Goal: Find specific page/section: Find specific page/section

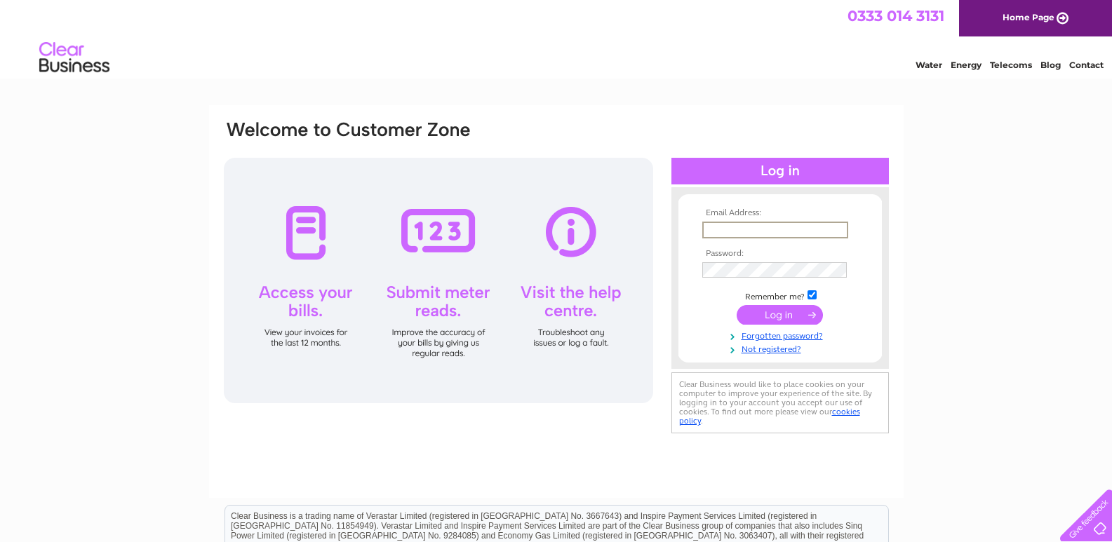
click at [755, 224] on input "text" at bounding box center [775, 230] width 146 height 17
type input "bbdentalcare@outlook.com"
click at [778, 317] on input "submit" at bounding box center [779, 314] width 86 height 20
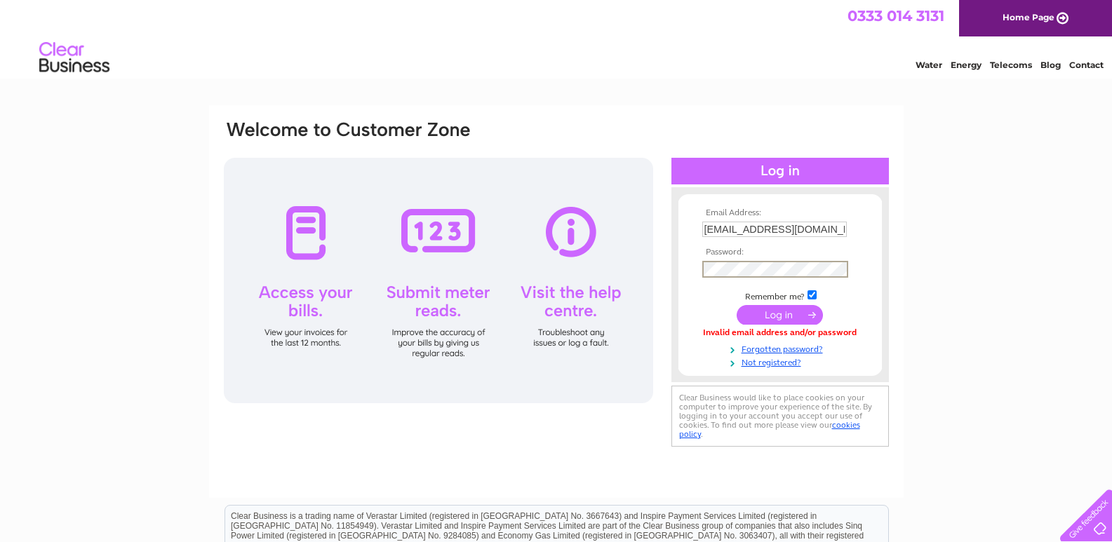
click at [763, 309] on input "submit" at bounding box center [779, 315] width 86 height 20
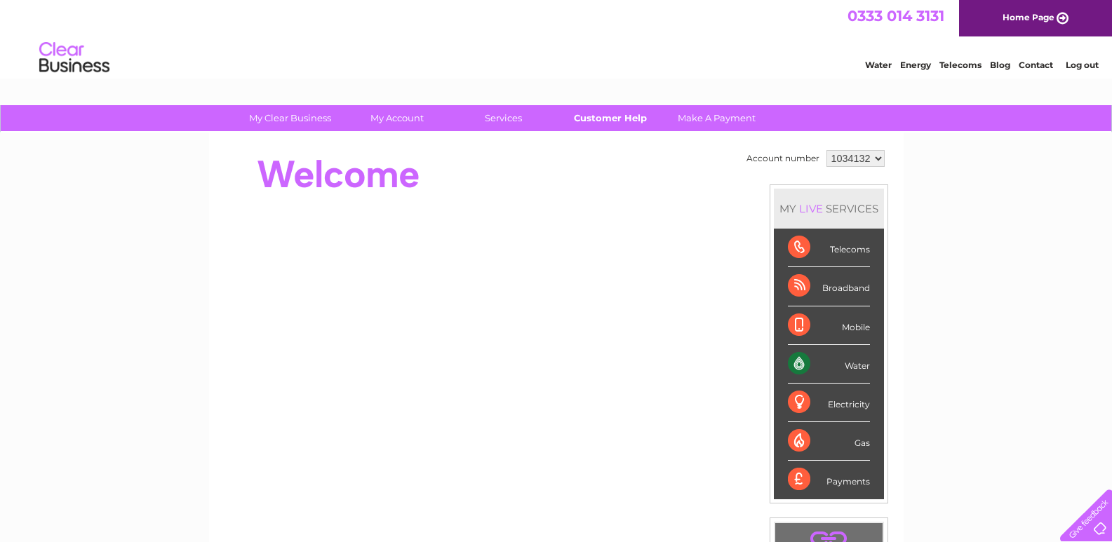
click at [607, 115] on link "Customer Help" at bounding box center [610, 118] width 116 height 26
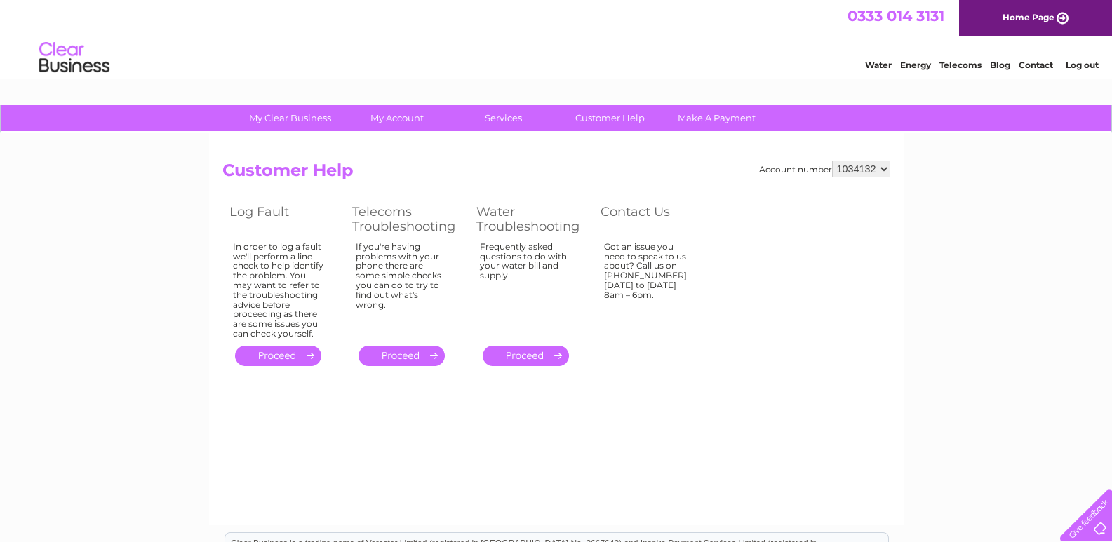
click at [701, 392] on div "Account number 1034132 1141167 Customer Help Log Fault Telecoms Troubleshooting…" at bounding box center [556, 329] width 694 height 393
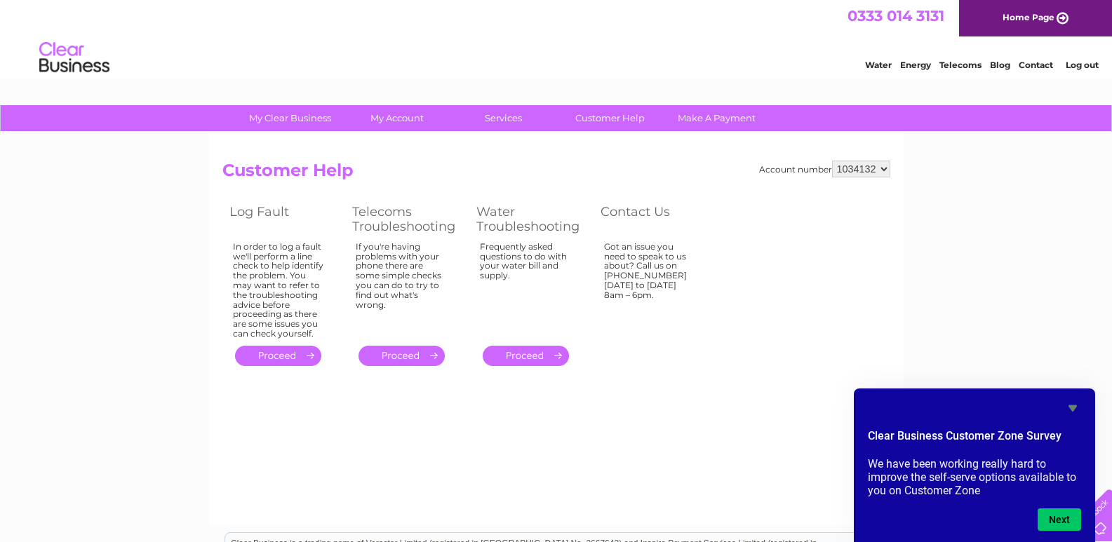
click at [850, 171] on select "1034132 1141167" at bounding box center [861, 169] width 58 height 17
select select "1141167"
click at [832, 161] on select "1034132 1141167" at bounding box center [861, 169] width 58 height 17
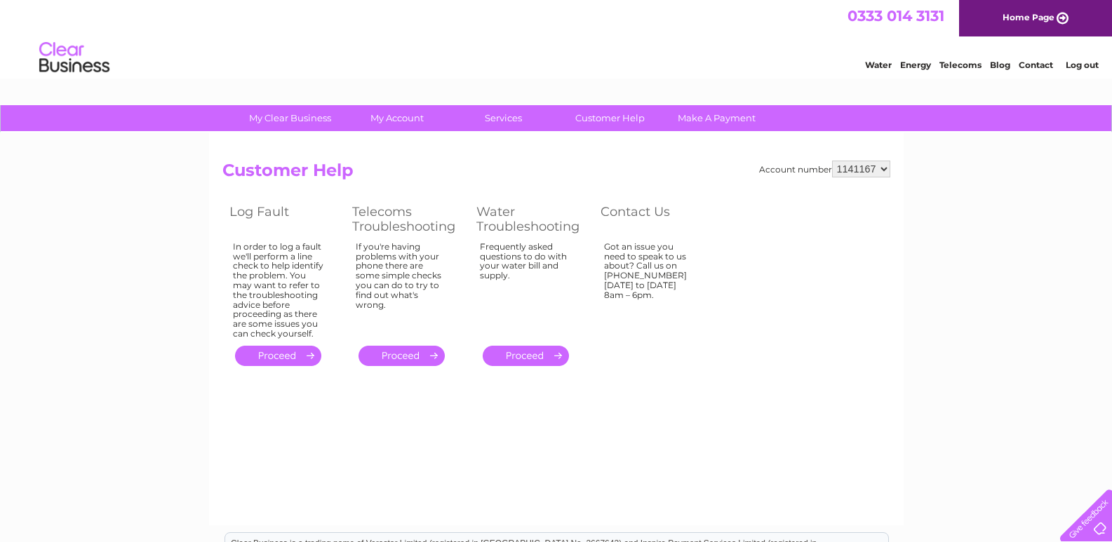
drag, startPoint x: 0, startPoint y: 0, endPoint x: 873, endPoint y: 168, distance: 889.2
click at [873, 168] on select "1034132 1141167" at bounding box center [861, 169] width 58 height 17
select select "1034132"
click at [832, 161] on select "1034132 1141167" at bounding box center [861, 169] width 58 height 17
click at [874, 172] on select "1034132 1141167" at bounding box center [861, 169] width 58 height 17
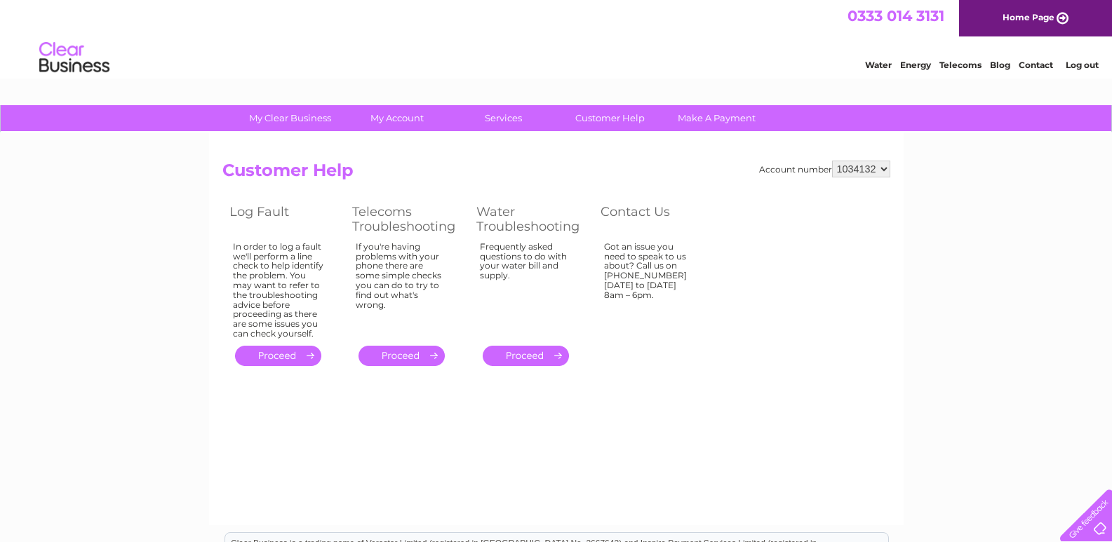
select select "1141167"
click at [832, 161] on select "1034132 1141167" at bounding box center [861, 169] width 58 height 17
select select "1034132"
click at [832, 161] on select "1034132 1141167" at bounding box center [861, 169] width 58 height 17
